Goal: Find specific page/section: Locate a particular part of the current website

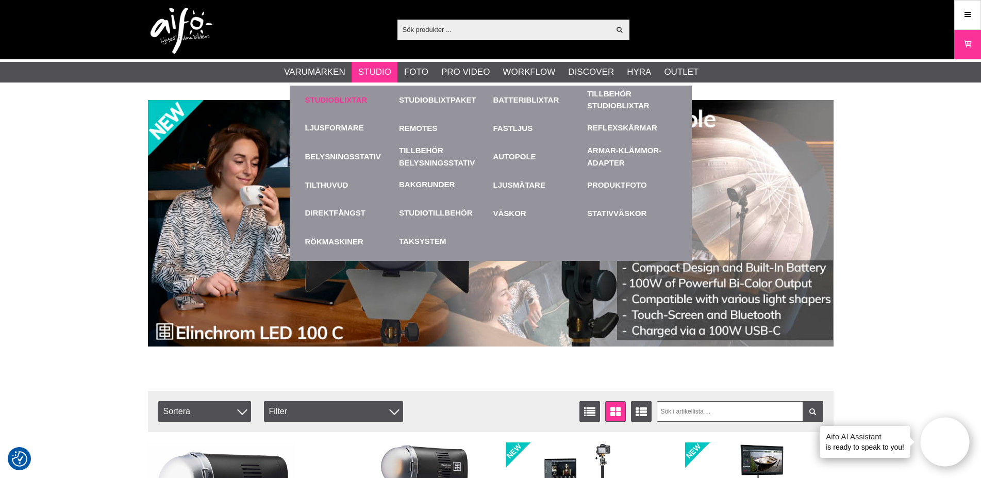
click at [339, 98] on link "Studioblixtar" at bounding box center [349, 100] width 89 height 28
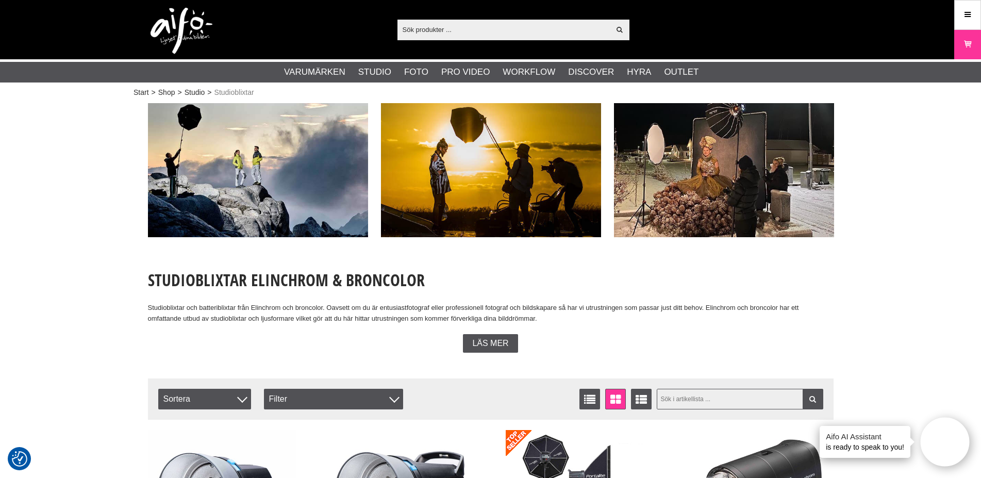
click at [750, 398] on input "text" at bounding box center [740, 399] width 166 height 21
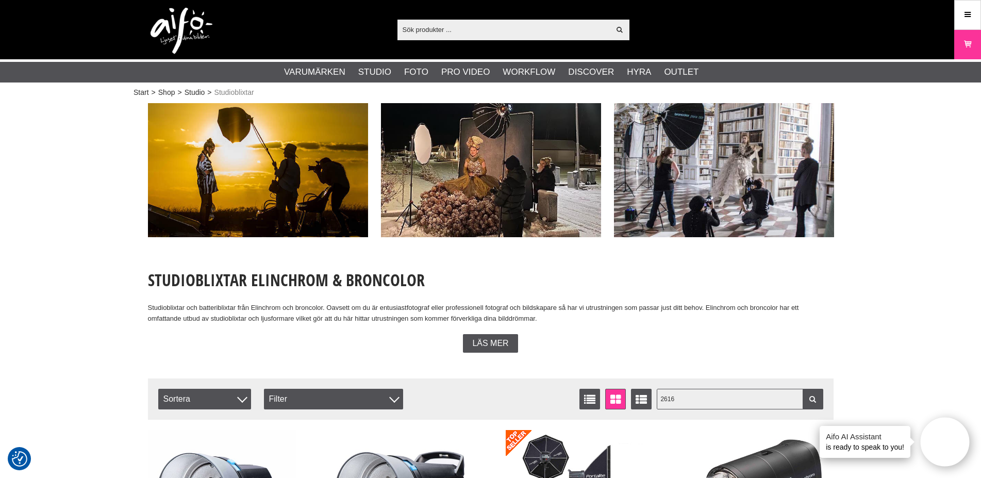
type input "26161"
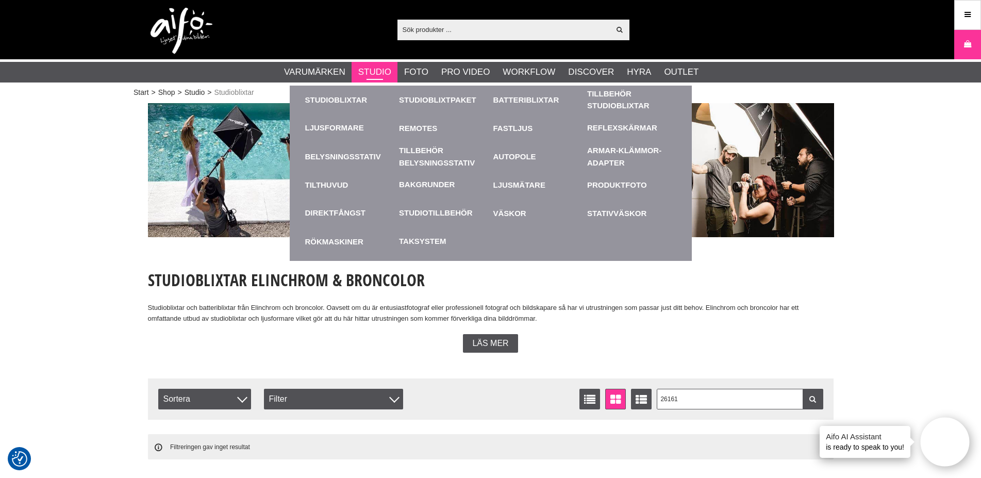
click at [381, 72] on link "Studio" at bounding box center [374, 71] width 33 height 13
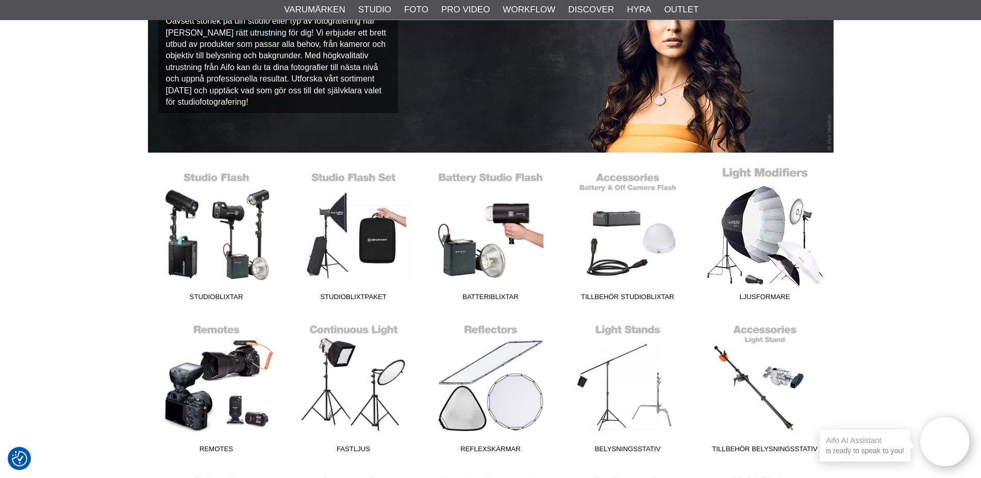
scroll to position [158, 0]
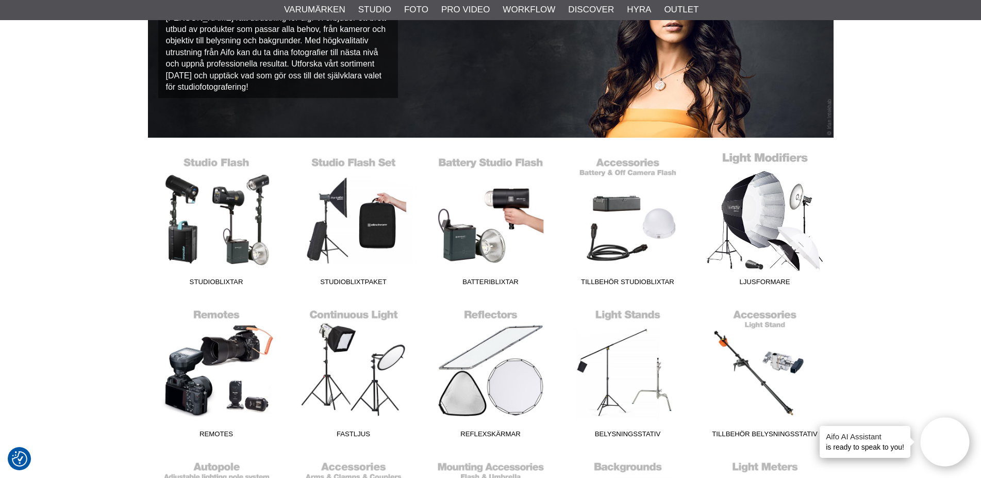
click at [747, 217] on link "Ljusformare" at bounding box center [764, 221] width 137 height 139
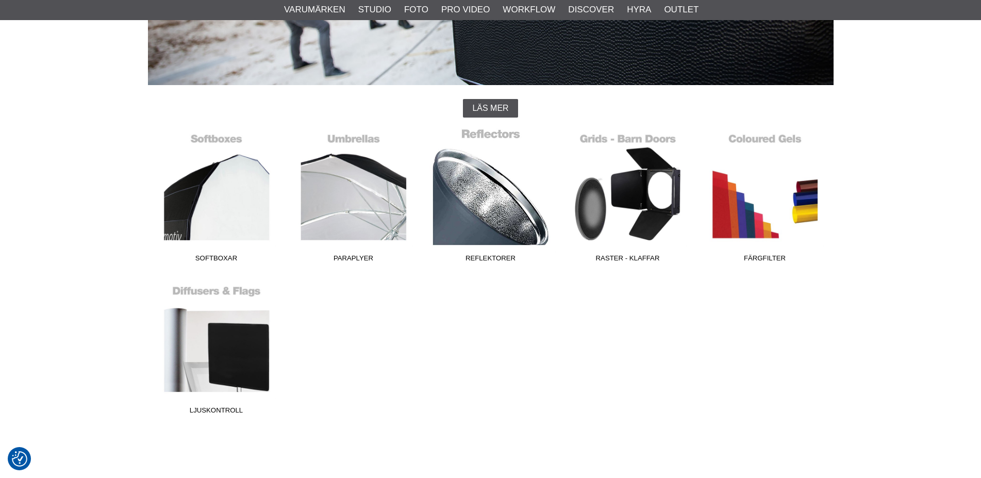
scroll to position [210, 0]
click at [498, 223] on link "Reflektorer" at bounding box center [490, 197] width 137 height 139
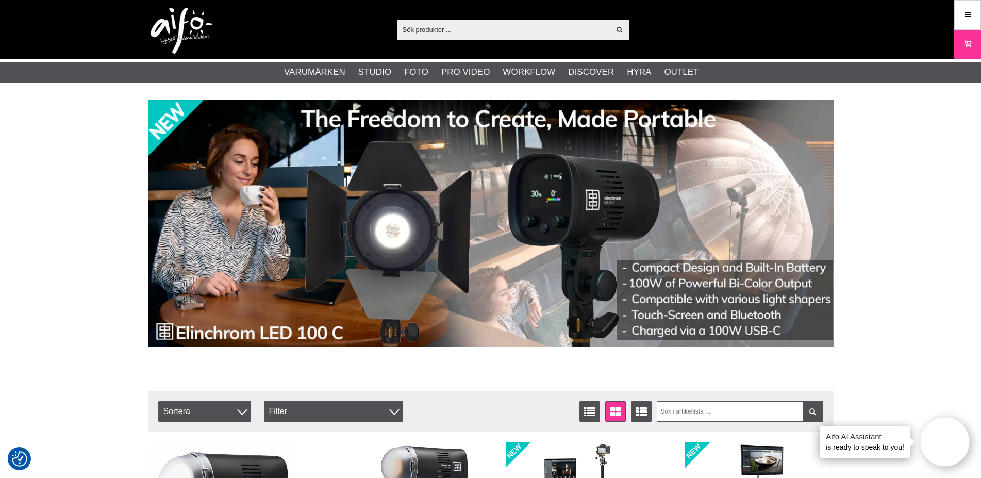
click at [536, 15] on div "Visa alla Artiklar Kategorier av artiklar Din sökning på gav inga träffar. Var …" at bounding box center [490, 29] width 701 height 59
click at [544, 26] on input "text" at bounding box center [503, 29] width 213 height 15
paste input "EL-26161"
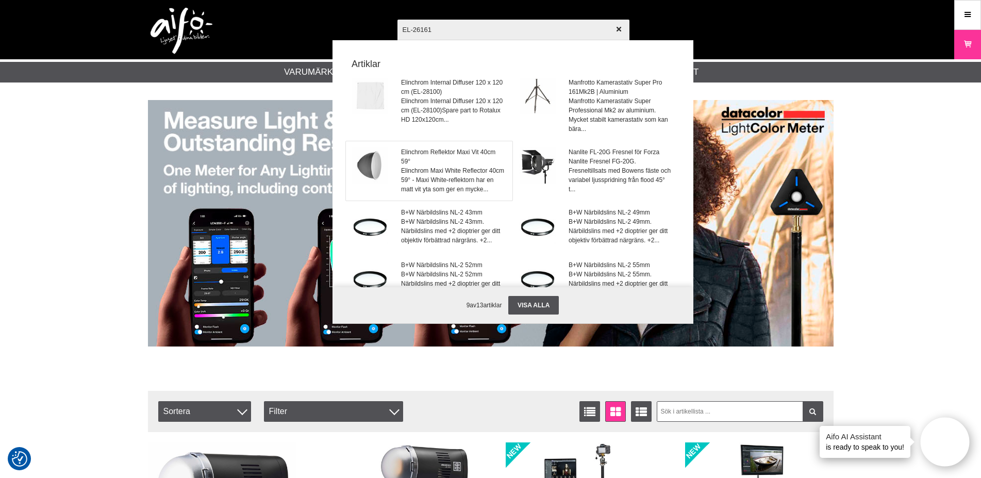
type input "EL-26161"
click at [453, 155] on span "Elinchrom Reflektor Maxi Vit 40cm 59°" at bounding box center [453, 156] width 105 height 19
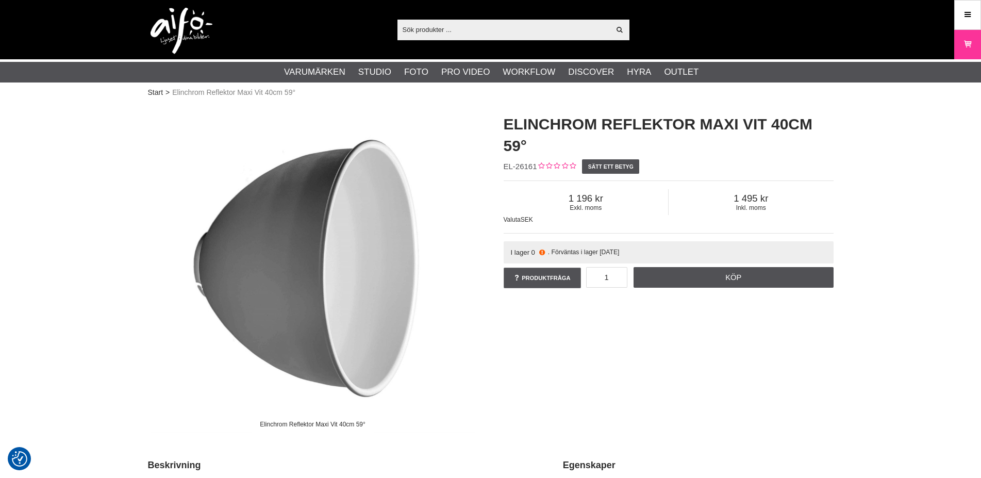
checkbox input "true"
